Goal: Task Accomplishment & Management: Manage account settings

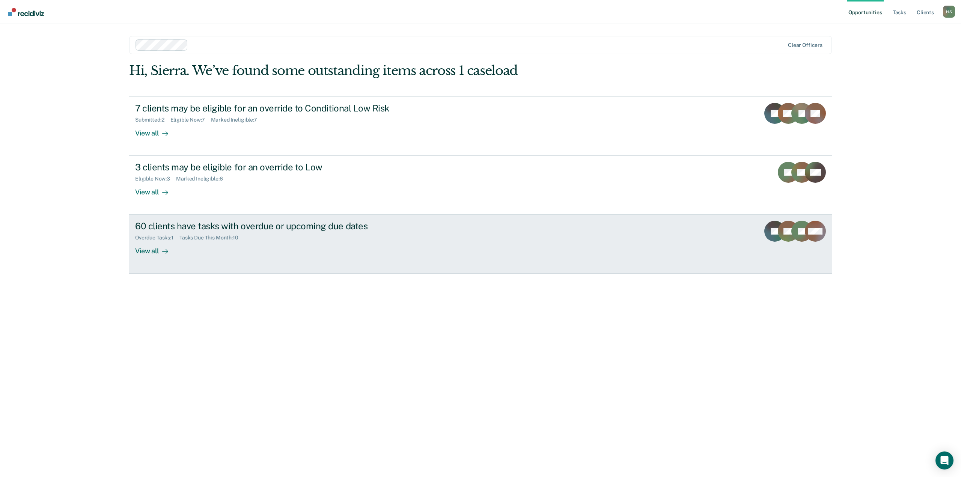
click at [152, 251] on div "View all" at bounding box center [156, 248] width 42 height 15
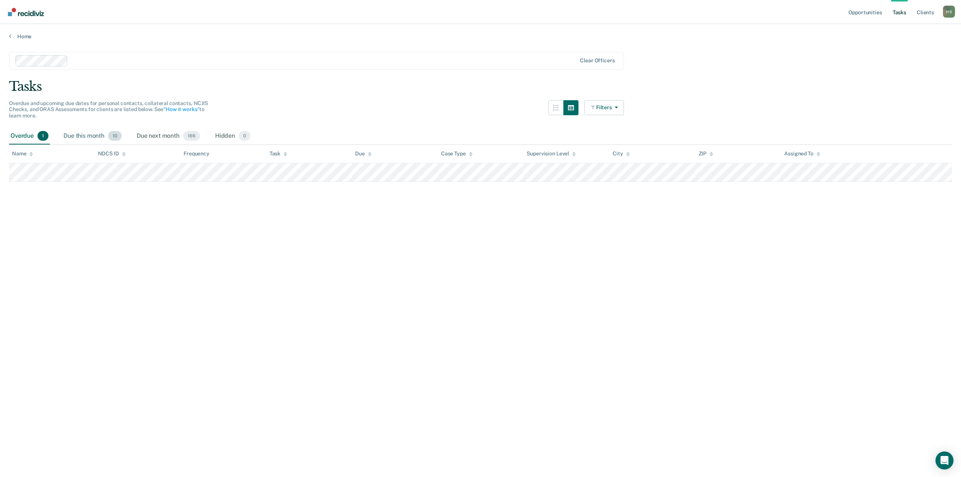
click at [95, 137] on div "Due this month 10" at bounding box center [92, 136] width 61 height 17
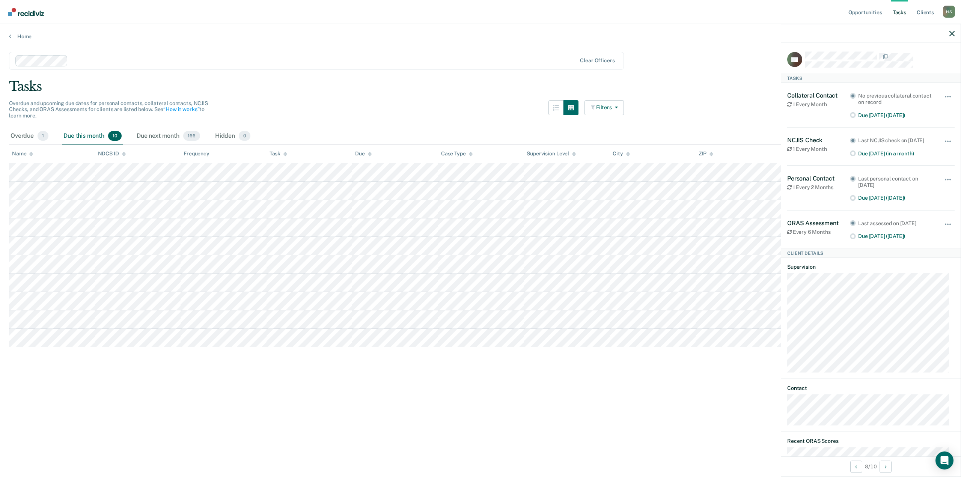
click at [405, 414] on main "Clear officers Tasks Overdue and upcoming due dates for personal contacts, coll…" at bounding box center [480, 257] width 961 height 435
click at [266, 379] on main "Clear officers Tasks Overdue and upcoming due dates for personal contacts, coll…" at bounding box center [480, 257] width 961 height 435
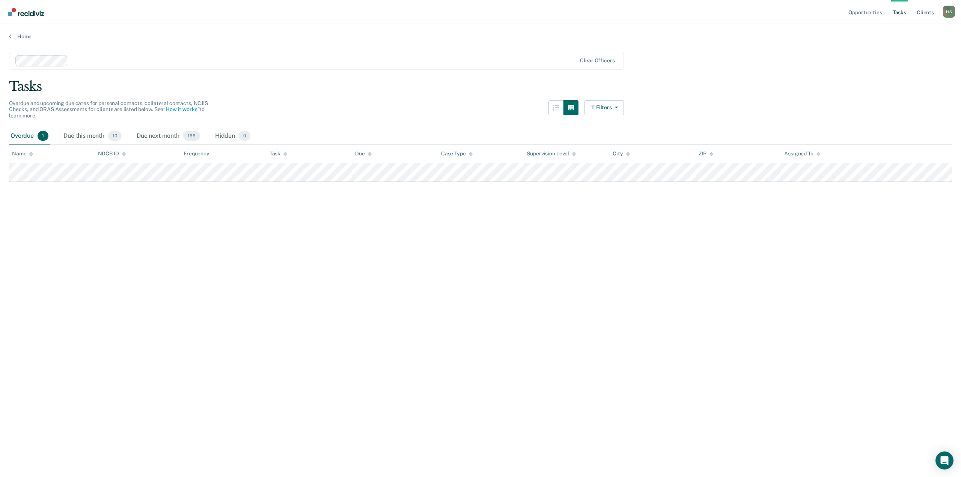
drag, startPoint x: 65, startPoint y: 161, endPoint x: 335, endPoint y: 269, distance: 290.9
click at [331, 271] on main "Clear officers Tasks Overdue and upcoming due dates for personal contacts, coll…" at bounding box center [480, 257] width 961 height 435
click at [611, 108] on button "Filters" at bounding box center [604, 107] width 40 height 15
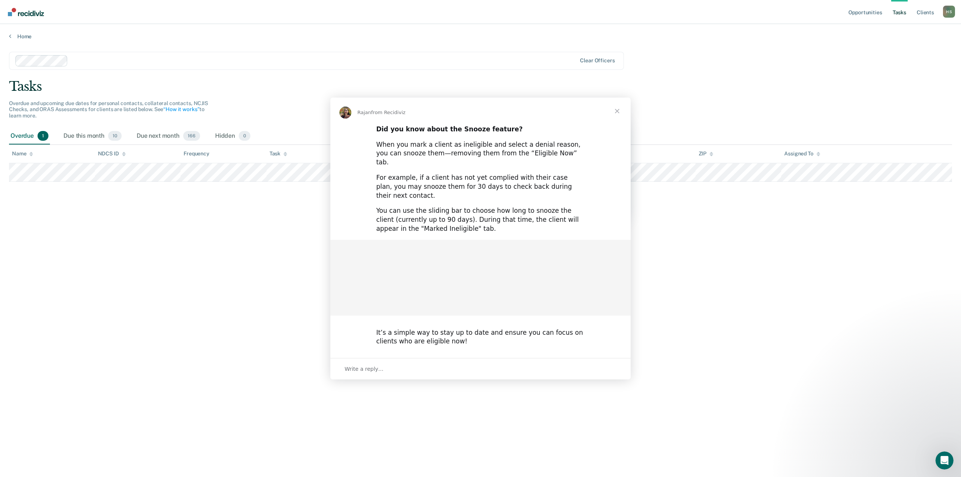
click at [614, 108] on span "Close" at bounding box center [616, 111] width 27 height 27
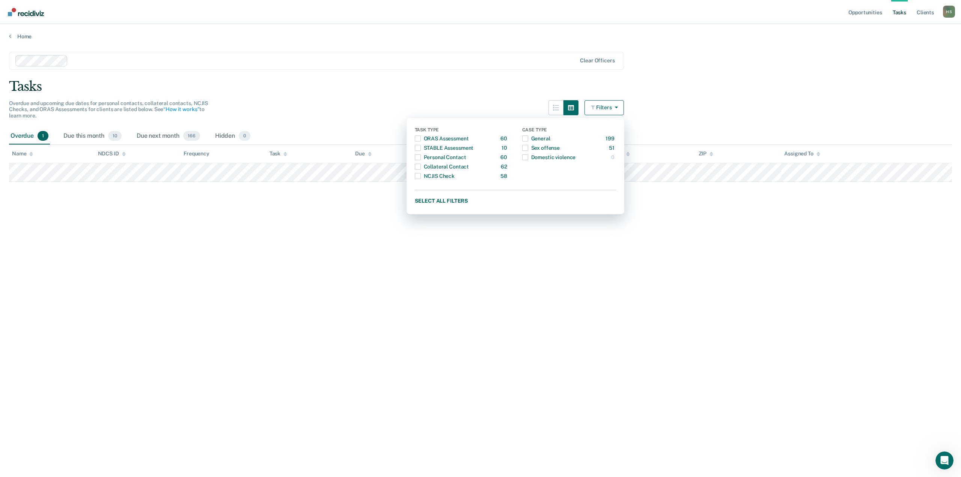
click at [429, 247] on main "Clear officers Tasks Overdue and upcoming due dates for personal contacts, coll…" at bounding box center [480, 257] width 961 height 435
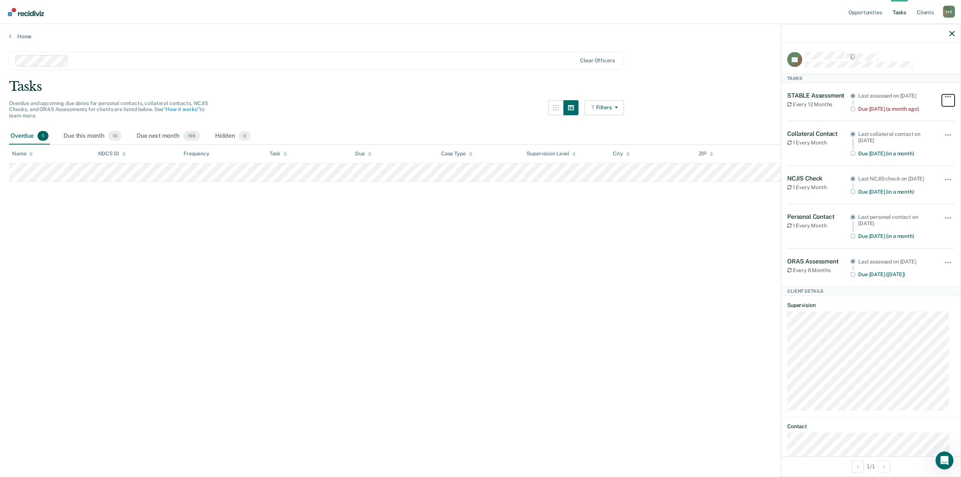
click at [942, 95] on button "button" at bounding box center [948, 100] width 13 height 12
click at [925, 141] on button "30 days" at bounding box center [927, 144] width 54 height 12
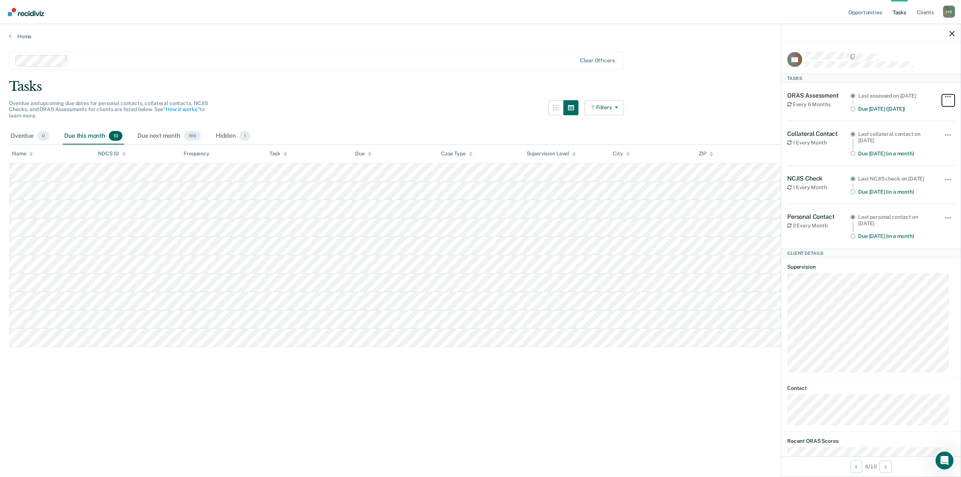
click at [942, 94] on button "button" at bounding box center [948, 100] width 13 height 12
click at [912, 141] on button "30 days" at bounding box center [927, 144] width 54 height 12
click at [943, 93] on div "Hide from tasks list for... 7 days 30 days 90 days" at bounding box center [948, 102] width 13 height 20
click at [945, 96] on button "button" at bounding box center [948, 100] width 13 height 12
click at [919, 141] on button "30 days" at bounding box center [927, 144] width 54 height 12
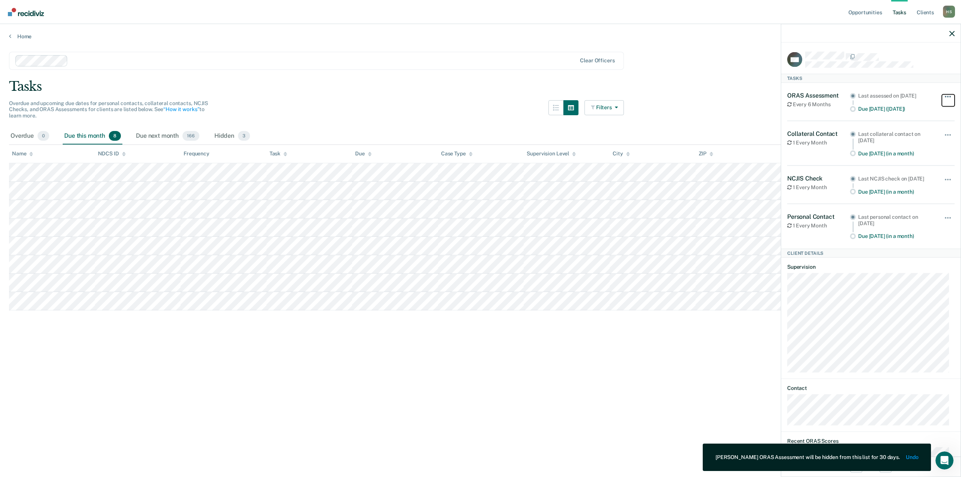
click at [942, 94] on button "button" at bounding box center [948, 100] width 13 height 12
click at [915, 142] on button "30 days" at bounding box center [927, 144] width 54 height 12
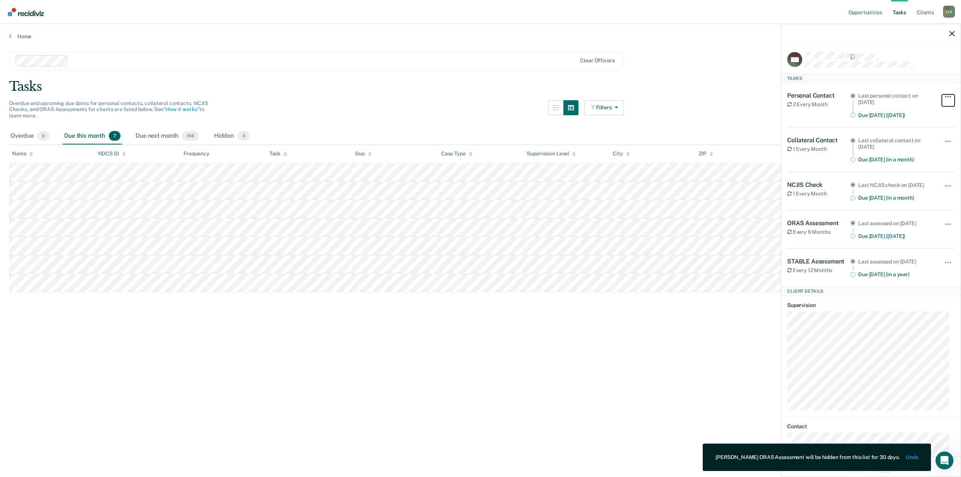
click at [947, 96] on span "button" at bounding box center [948, 97] width 2 height 2
click at [914, 141] on button "30 days" at bounding box center [927, 144] width 54 height 12
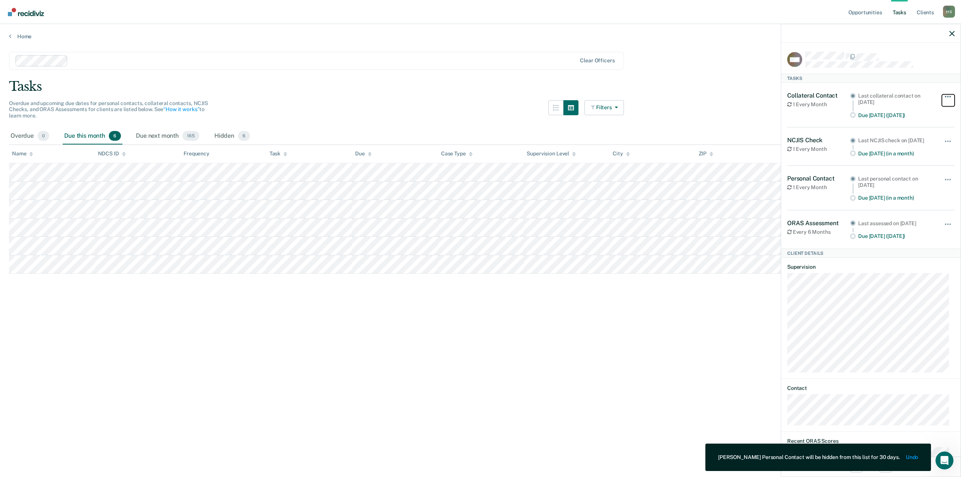
click at [943, 99] on button "button" at bounding box center [948, 100] width 13 height 12
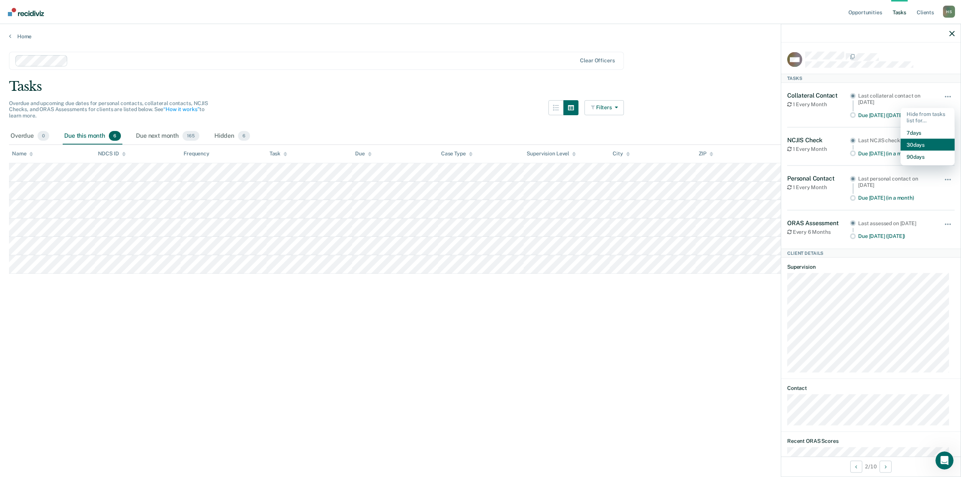
click at [920, 140] on button "30 days" at bounding box center [927, 144] width 54 height 12
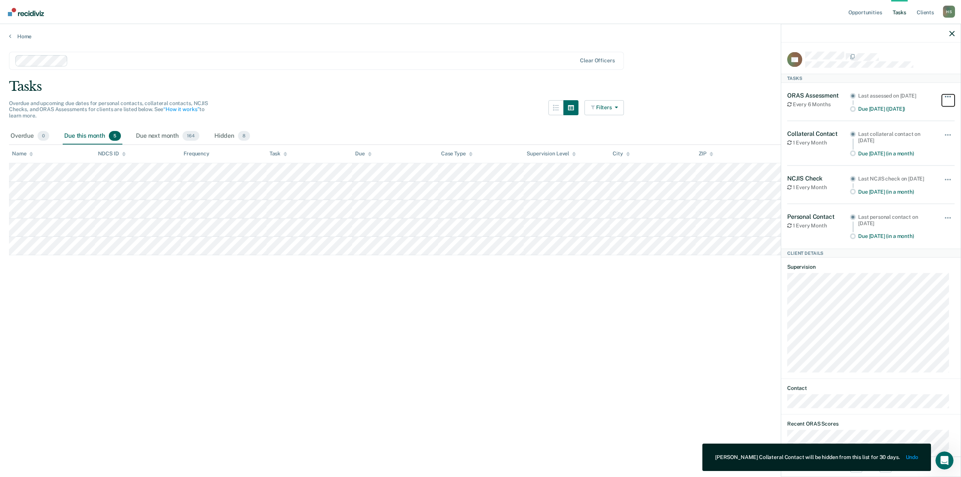
click at [942, 94] on button "button" at bounding box center [948, 100] width 13 height 12
click at [915, 143] on button "30 days" at bounding box center [927, 144] width 54 height 12
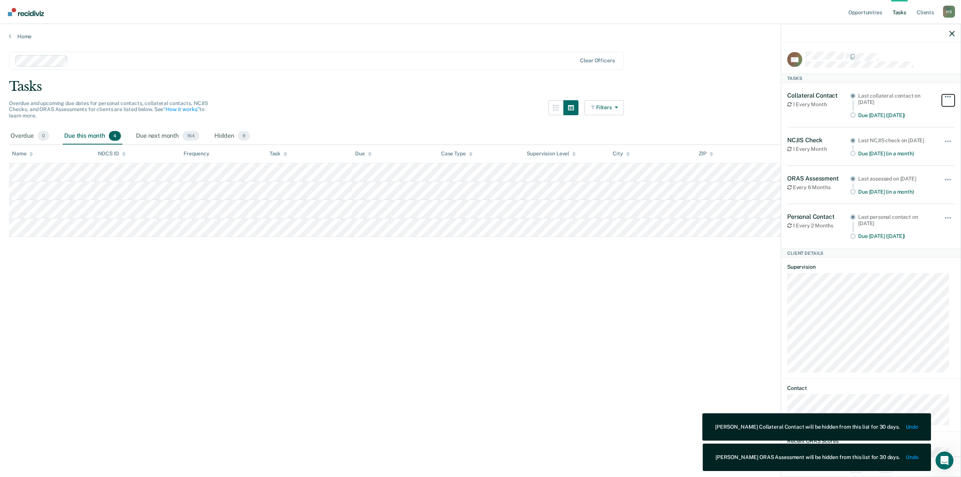
click at [949, 96] on span "button" at bounding box center [950, 97] width 2 height 2
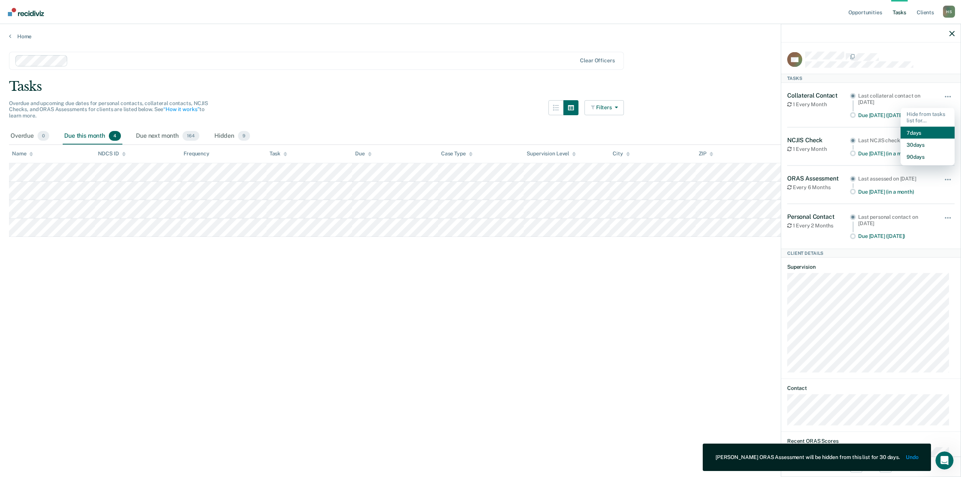
click at [917, 135] on button "7 days" at bounding box center [927, 132] width 54 height 12
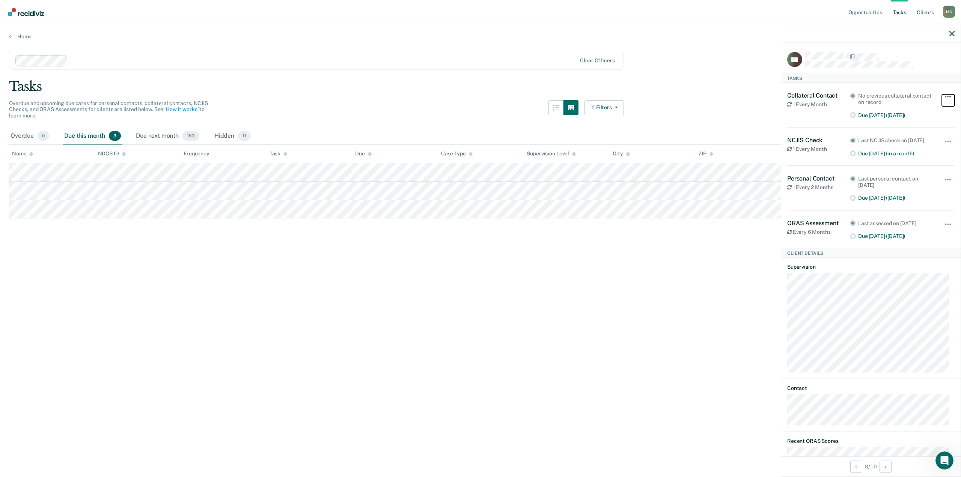
click at [942, 98] on button "button" at bounding box center [948, 100] width 13 height 12
click at [915, 133] on button "7 days" at bounding box center [927, 132] width 54 height 12
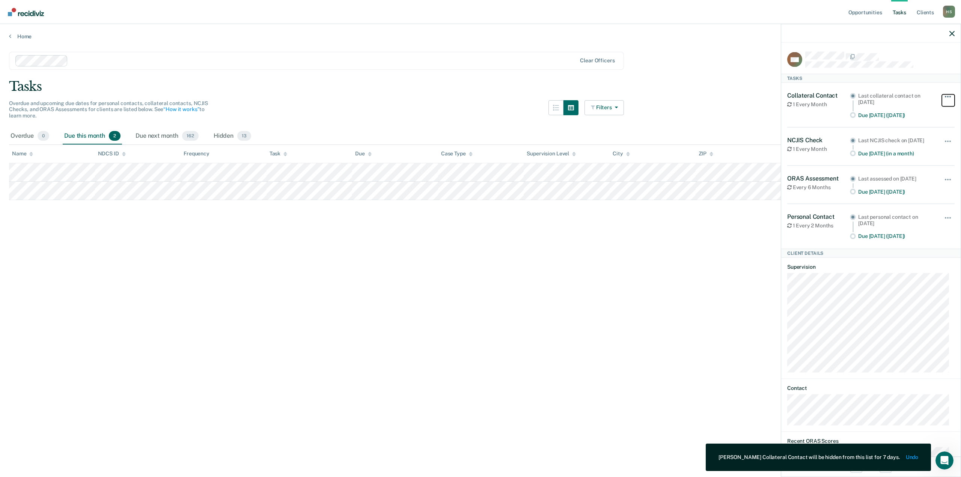
click at [945, 96] on span "button" at bounding box center [946, 97] width 2 height 2
click at [916, 134] on button "7 days" at bounding box center [927, 132] width 54 height 12
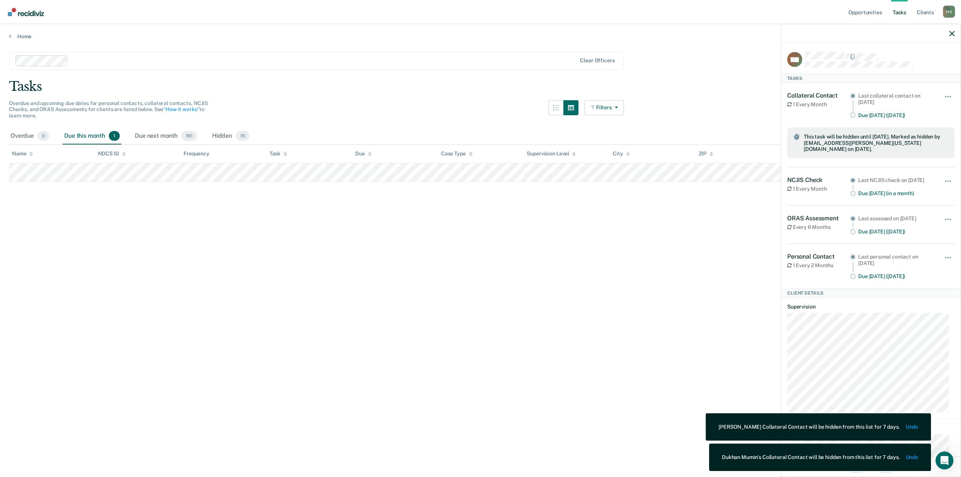
click at [300, 242] on main "Clear officers Tasks Overdue and upcoming due dates for personal contacts, coll…" at bounding box center [480, 257] width 961 height 435
